Goal: Find specific page/section: Find specific page/section

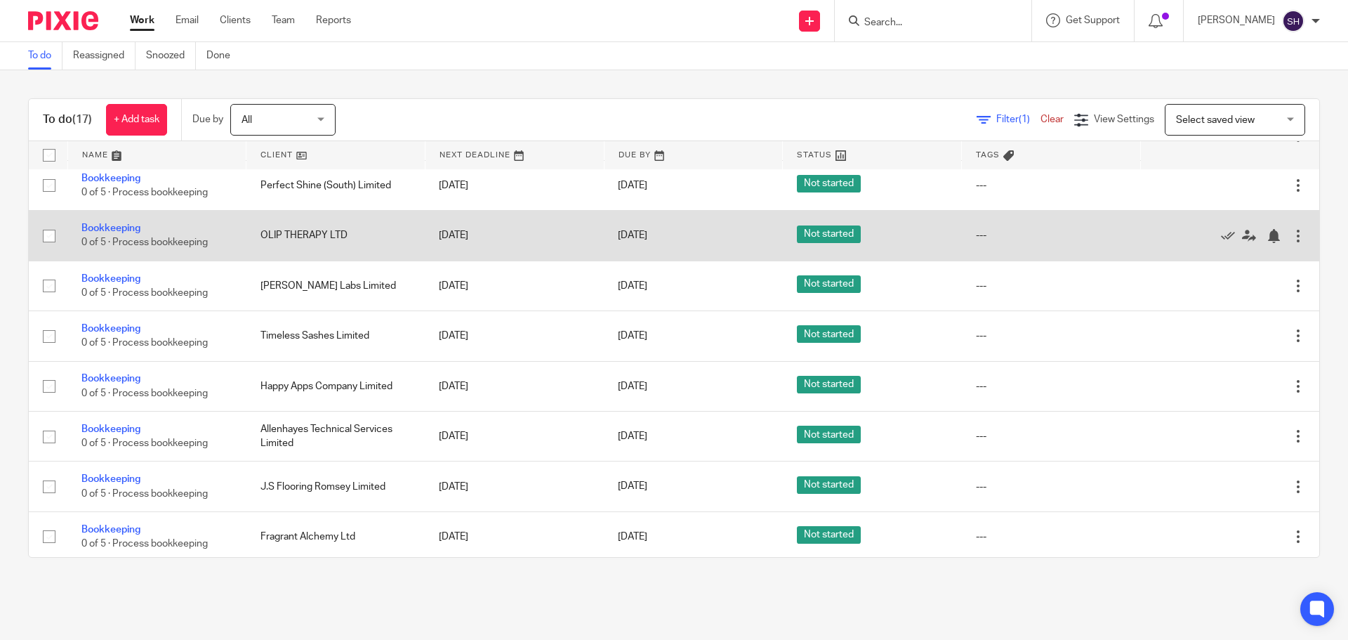
scroll to position [140, 0]
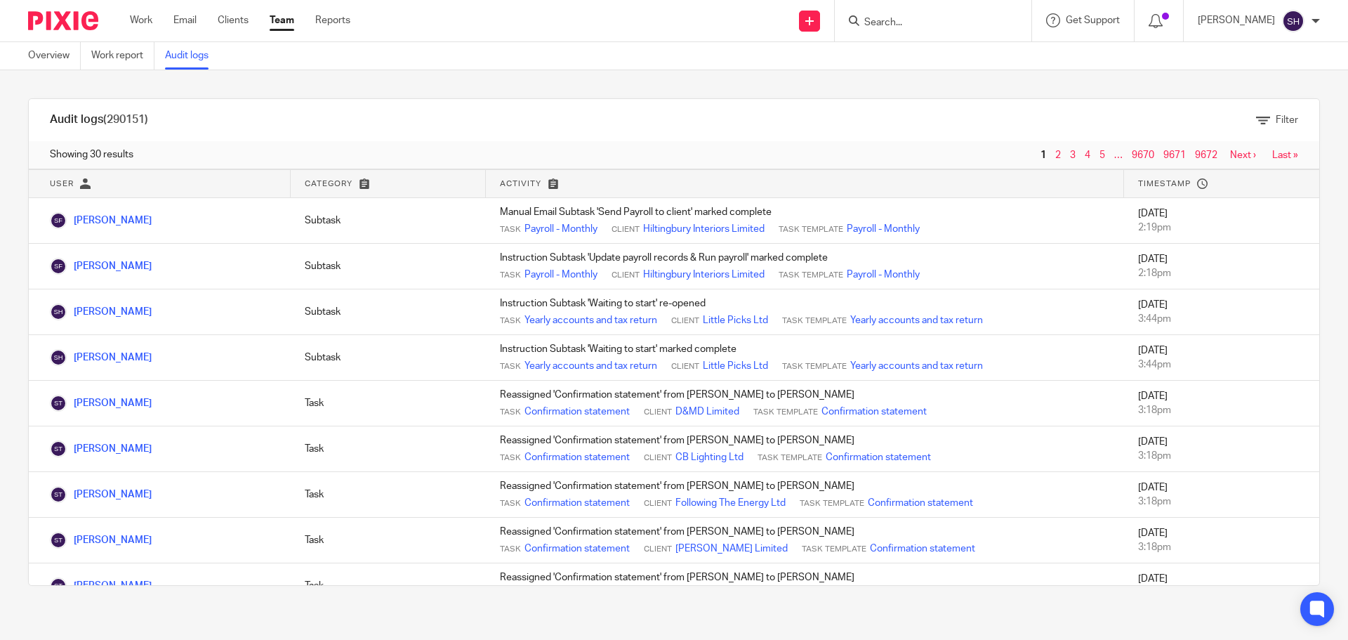
drag, startPoint x: 0, startPoint y: 0, endPoint x: 284, endPoint y: 27, distance: 285.7
click at [284, 27] on link "Team" at bounding box center [282, 20] width 25 height 14
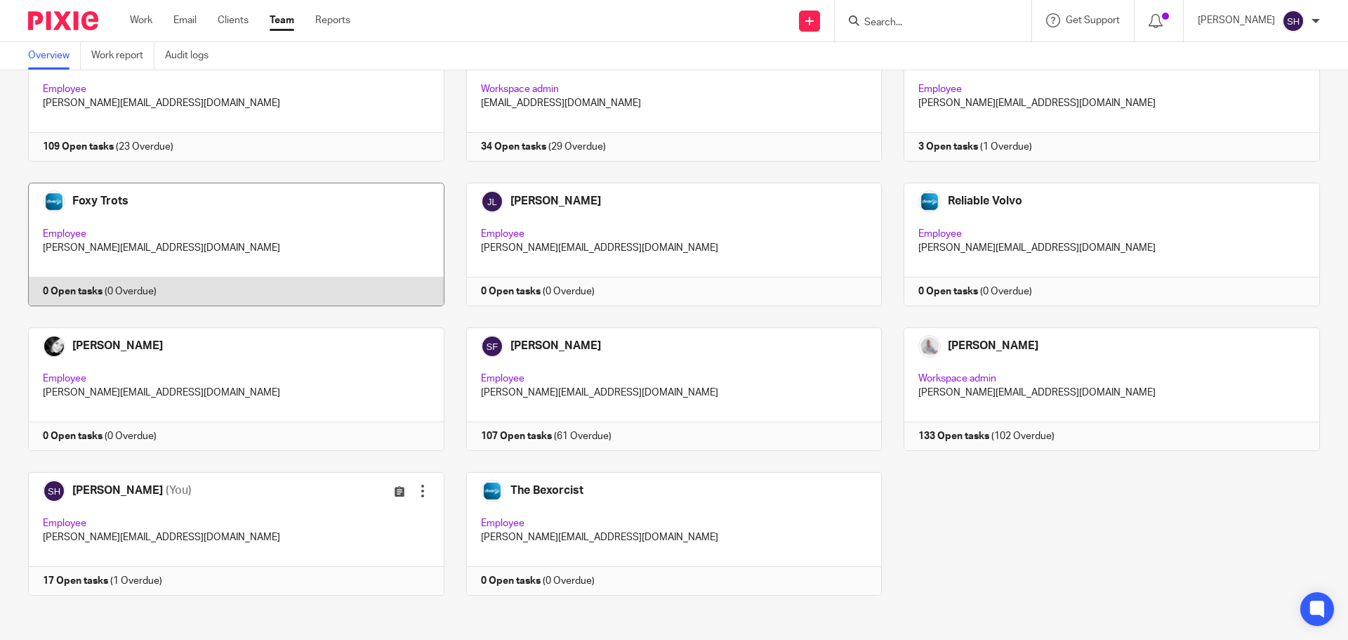
scroll to position [118, 0]
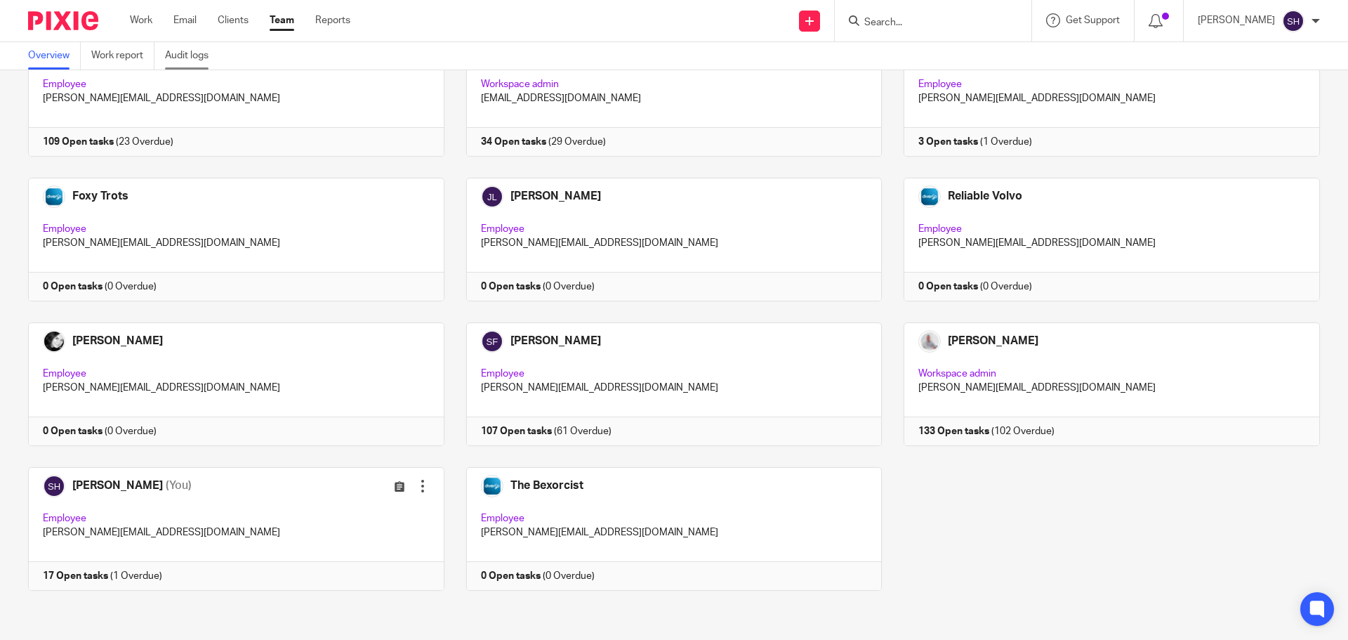
click at [199, 47] on link "Audit logs" at bounding box center [192, 55] width 54 height 27
